Goal: Navigation & Orientation: Find specific page/section

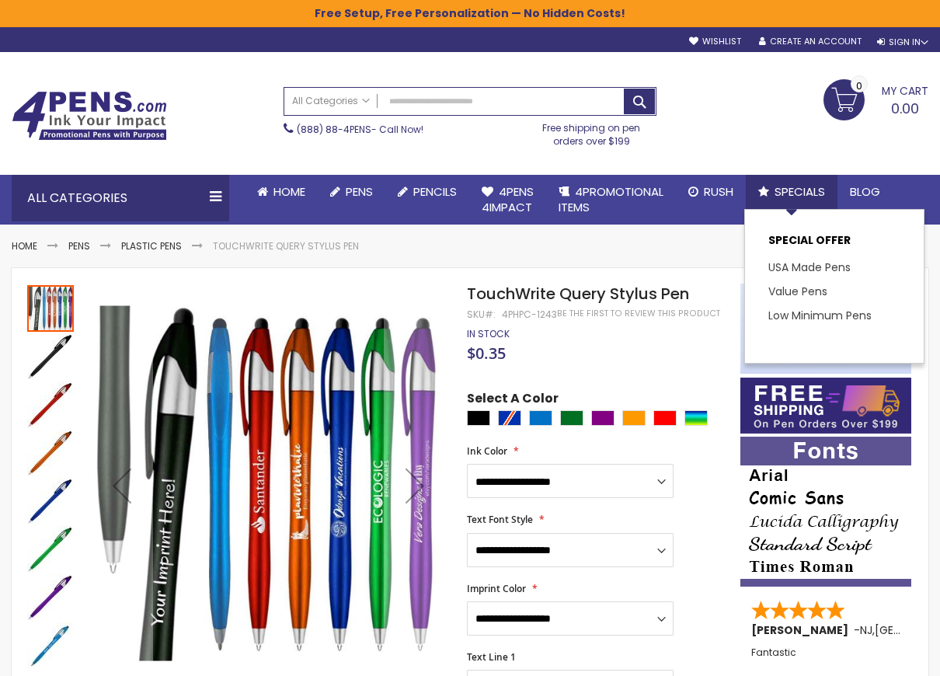
click at [801, 182] on link "Specials" at bounding box center [792, 192] width 92 height 34
click at [810, 267] on link "USA Made Pens" at bounding box center [816, 268] width 94 height 16
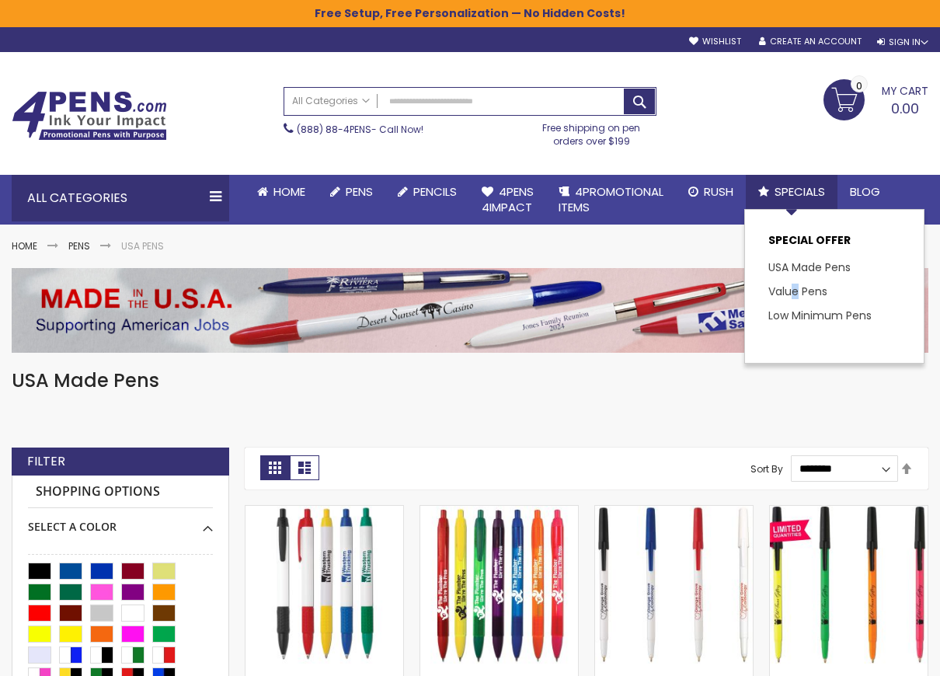
click at [804, 283] on li "Value Pens" at bounding box center [835, 292] width 132 height 24
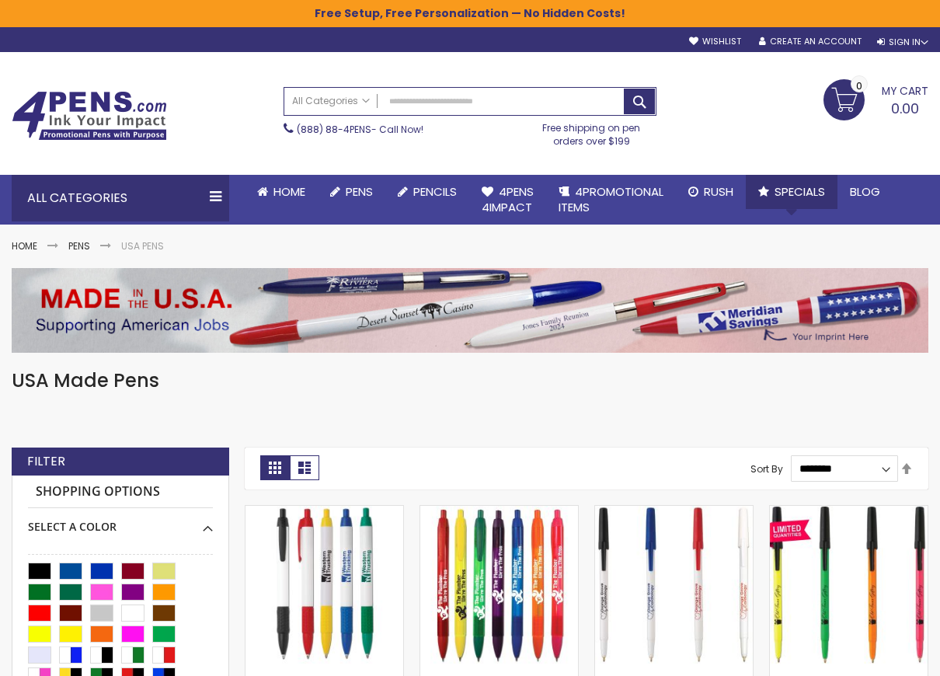
drag, startPoint x: 804, startPoint y: 283, endPoint x: 794, endPoint y: 193, distance: 90.7
click at [794, 193] on span "Specials" at bounding box center [800, 191] width 51 height 16
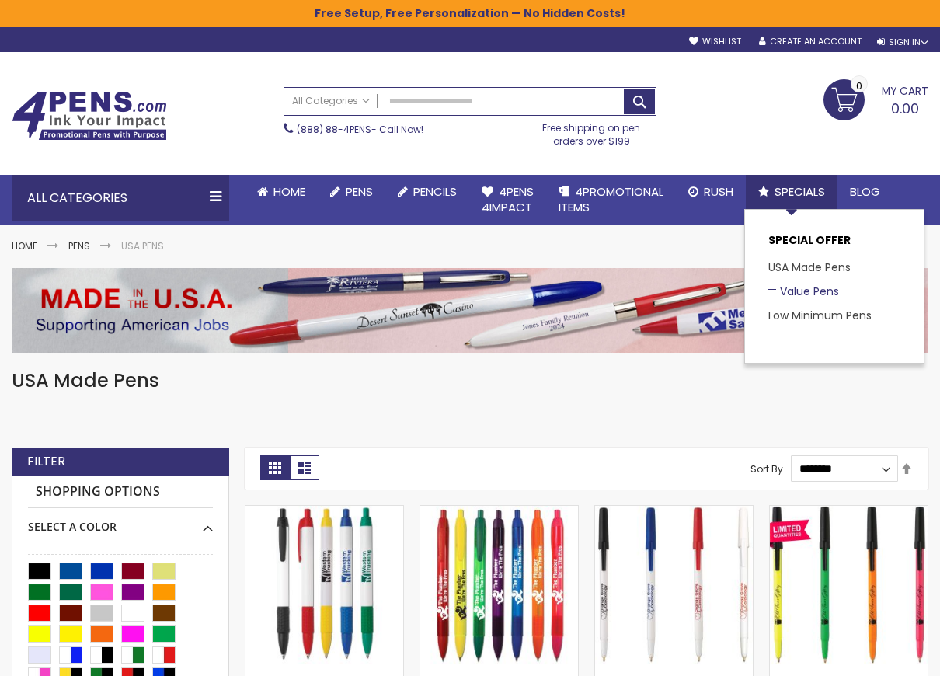
click at [799, 288] on link "Value Pens" at bounding box center [804, 292] width 71 height 16
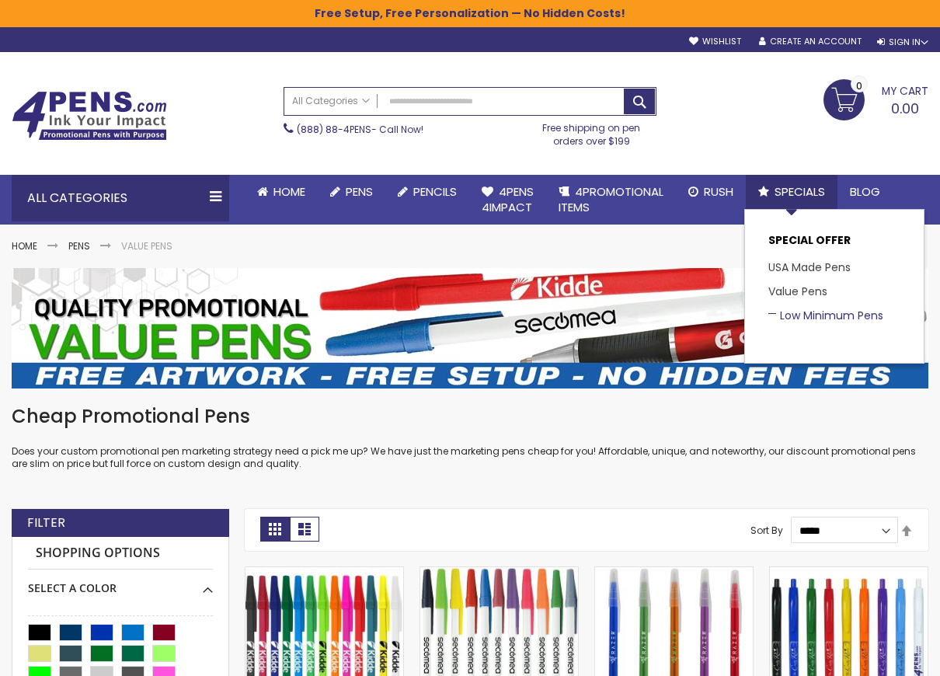
click at [811, 314] on link "Low Minimum Pens" at bounding box center [826, 316] width 115 height 16
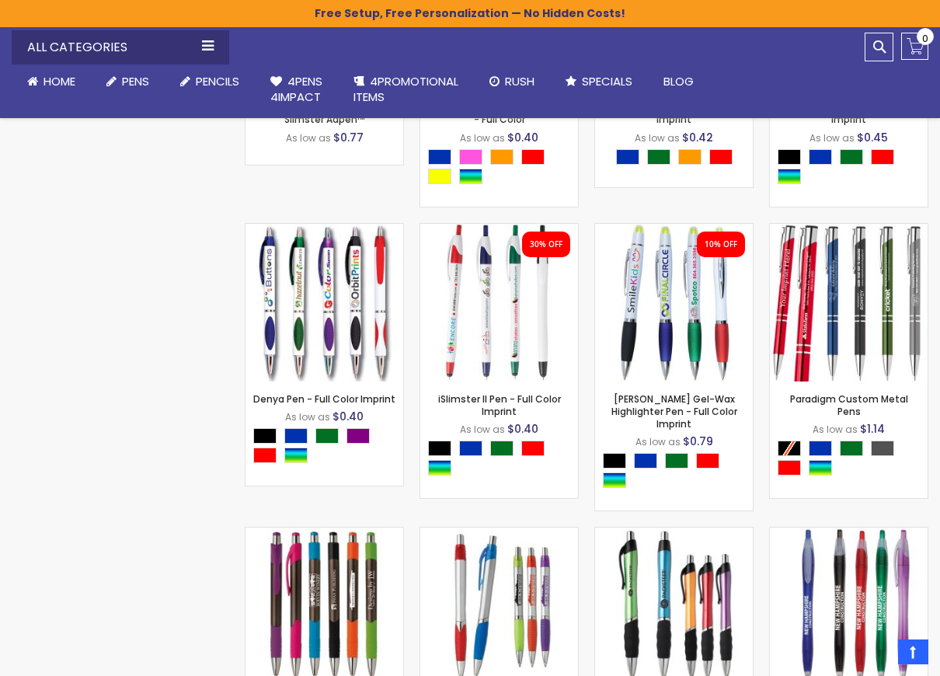
scroll to position [4183, 0]
